Goal: Task Accomplishment & Management: Manage account settings

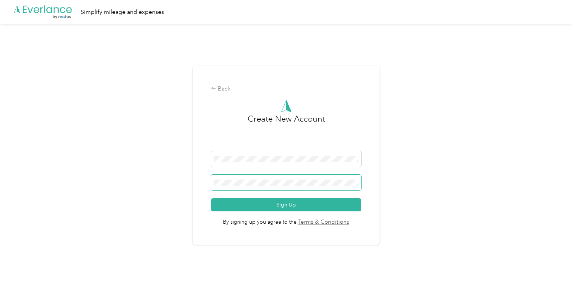
click at [299, 186] on span at bounding box center [286, 182] width 150 height 16
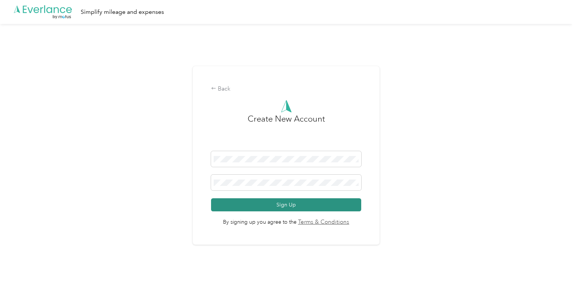
click at [343, 204] on button "Sign Up" at bounding box center [286, 204] width 150 height 13
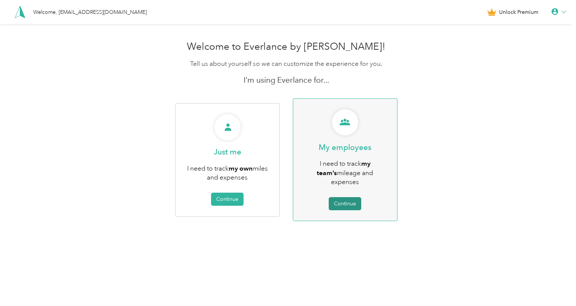
click at [347, 197] on button "Continue" at bounding box center [345, 203] width 32 height 13
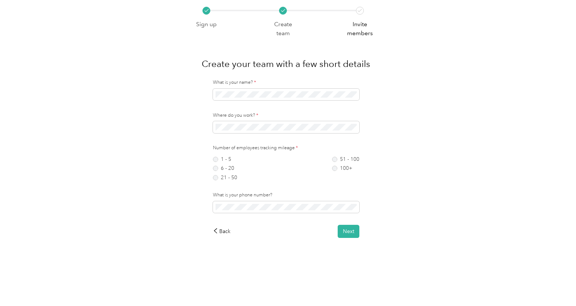
click at [293, 108] on div "What is your name? * Where do you work? * Number of employees tracking mileage …" at bounding box center [286, 158] width 191 height 158
click at [216, 159] on label "1 - 5" at bounding box center [225, 158] width 24 height 5
click at [355, 234] on button "Next" at bounding box center [349, 230] width 22 height 13
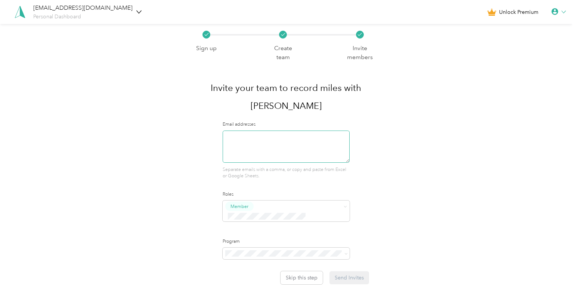
click at [300, 130] on textarea at bounding box center [286, 146] width 127 height 32
type textarea "[EMAIL_ADDRESS][DOMAIN_NAME]"
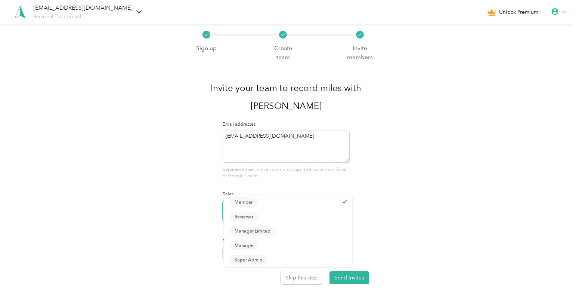
click at [347, 203] on span at bounding box center [345, 206] width 3 height 6
click at [384, 179] on div "Sign up Create team Invite members Invite your team to record miles with Everla…" at bounding box center [286, 172] width 572 height 297
click at [341, 200] on span "Member" at bounding box center [286, 210] width 127 height 21
click at [382, 185] on div "Sign up Create team Invite members Invite your team to record miles with Everla…" at bounding box center [286, 154] width 191 height 260
click at [350, 200] on span "Member" at bounding box center [286, 210] width 127 height 21
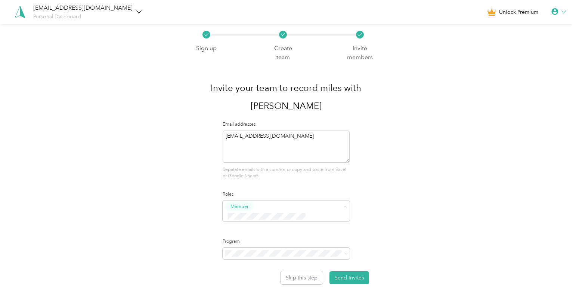
click at [401, 182] on div "Sign up Create team Invite members Invite your team to record miles with Everla…" at bounding box center [286, 172] width 572 height 297
click at [359, 271] on button "Send Invites" at bounding box center [349, 277] width 40 height 13
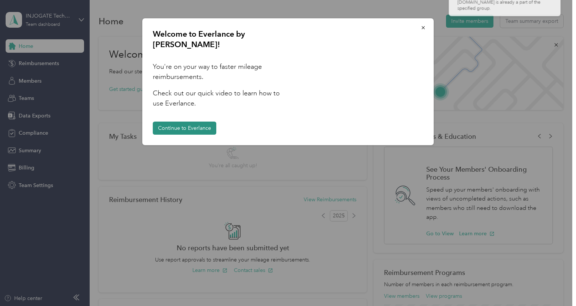
click at [188, 121] on button "Continue to Everlance" at bounding box center [184, 127] width 63 height 13
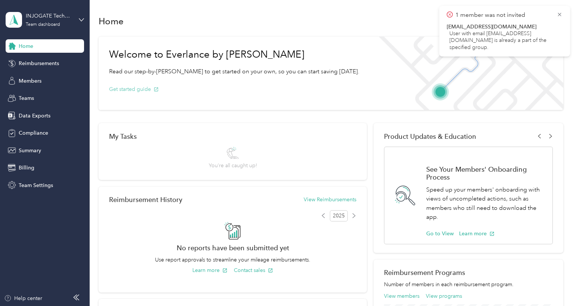
click at [134, 88] on button "Get started guide" at bounding box center [134, 89] width 50 height 8
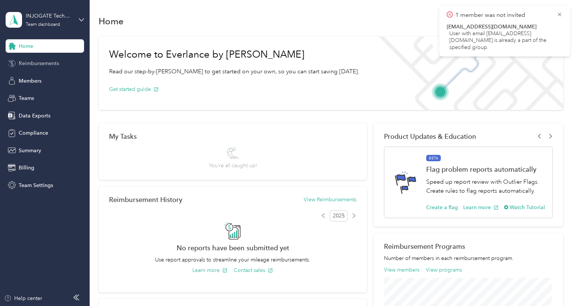
click at [43, 66] on span "Reimbursements" at bounding box center [39, 63] width 40 height 8
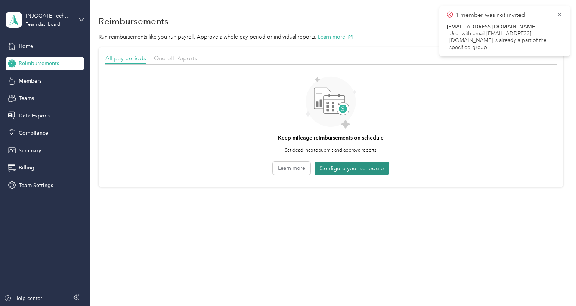
click at [359, 171] on button "Configure your schedule" at bounding box center [351, 168] width 75 height 14
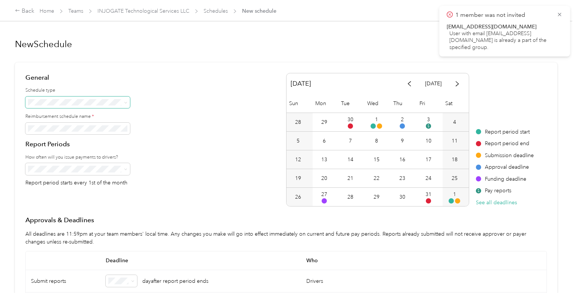
click at [127, 103] on icon at bounding box center [125, 102] width 3 height 3
click at [172, 101] on div "General Schedule type Reimbursement schedule name * Report Periods How often wi…" at bounding box center [285, 139] width 521 height 133
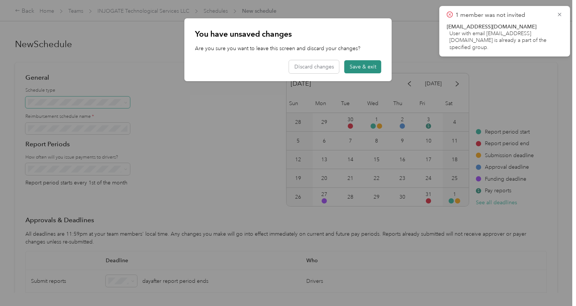
click at [361, 70] on button "Save & exit" at bounding box center [362, 66] width 37 height 13
click at [361, 72] on button "Save & exit" at bounding box center [362, 66] width 37 height 13
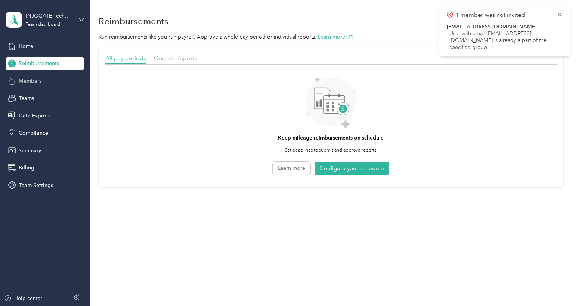
click at [43, 81] on div "Members" at bounding box center [45, 80] width 78 height 13
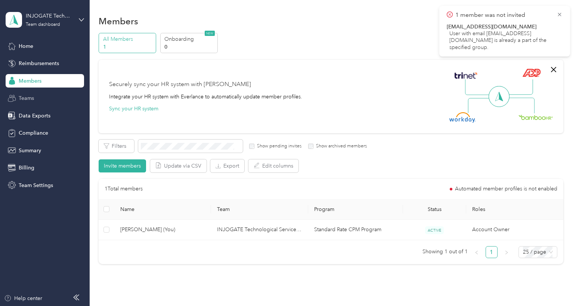
click at [25, 99] on span "Teams" at bounding box center [26, 98] width 15 height 8
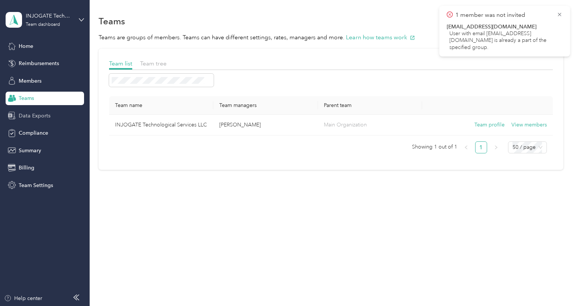
click at [42, 120] on div "Data Exports" at bounding box center [45, 115] width 78 height 13
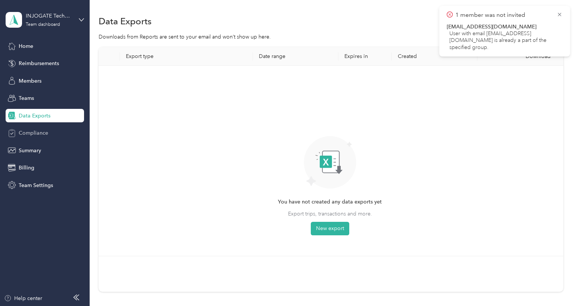
click at [43, 136] on span "Compliance" at bounding box center [34, 133] width 30 height 8
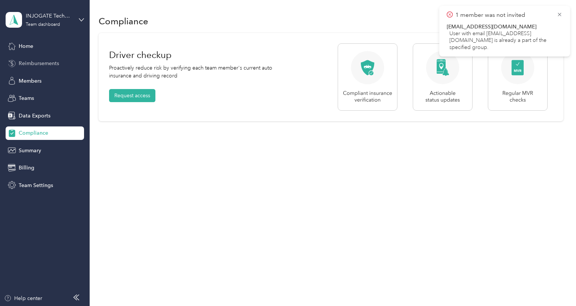
click at [34, 68] on div "Reimbursements" at bounding box center [45, 63] width 78 height 13
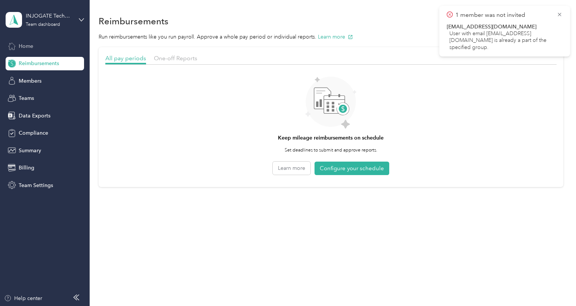
click at [30, 47] on span "Home" at bounding box center [26, 46] width 15 height 8
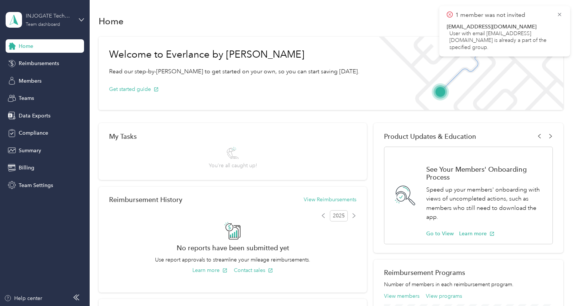
click at [55, 22] on div "Team dashboard" at bounding box center [43, 24] width 34 height 4
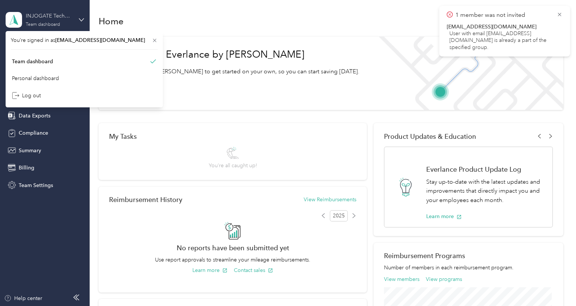
click at [71, 13] on div "INJOGATE Technological Services LLC" at bounding box center [49, 16] width 47 height 8
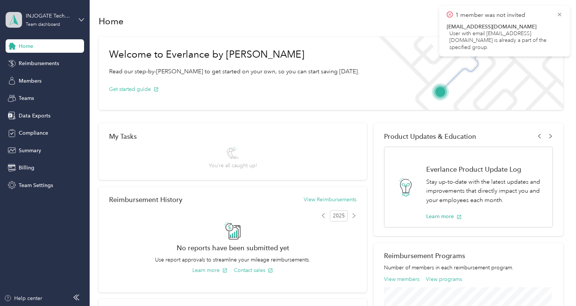
click at [13, 16] on span at bounding box center [14, 20] width 16 height 16
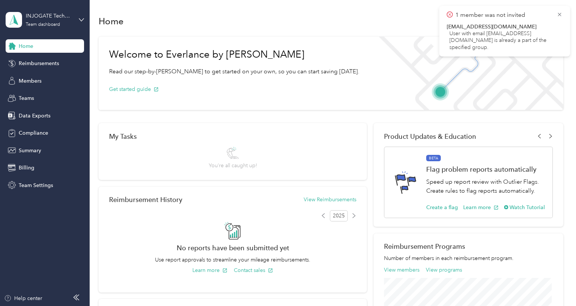
click at [212, 30] on section "Home Invite members Team summary export Welcome to Everlance by Motus Read our …" at bounding box center [331, 242] width 464 height 458
